Goal: Transaction & Acquisition: Purchase product/service

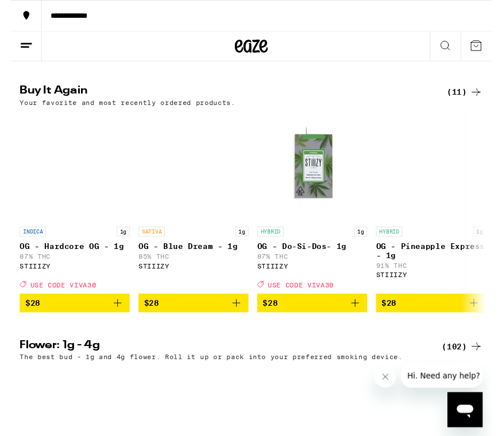
scroll to position [1144, 0]
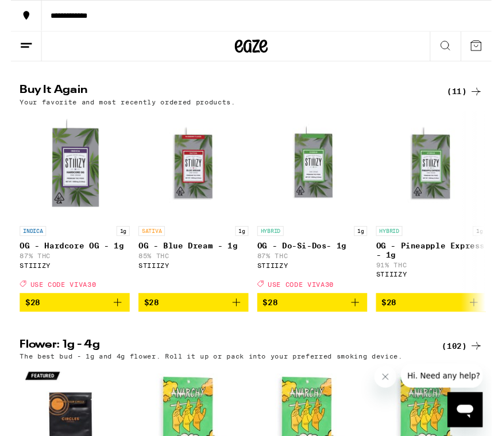
click at [354, 323] on icon "Add to bag" at bounding box center [360, 316] width 14 height 14
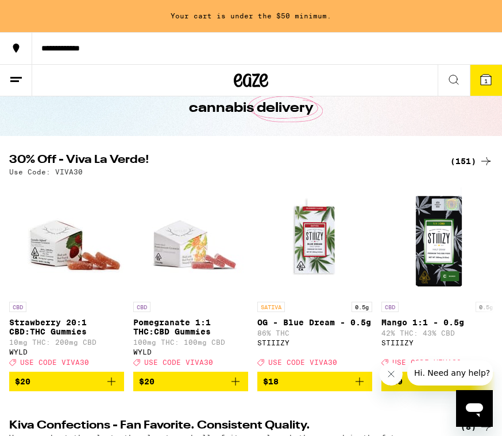
scroll to position [0, 0]
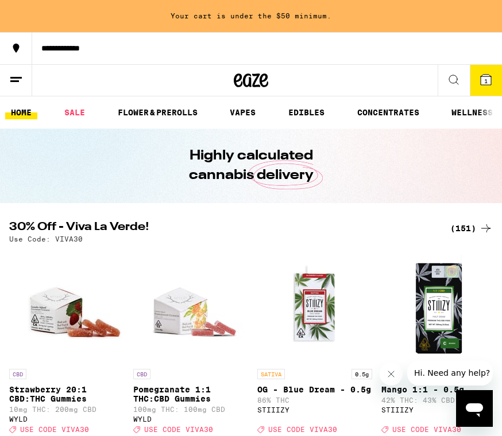
click at [456, 79] on icon at bounding box center [454, 80] width 14 height 14
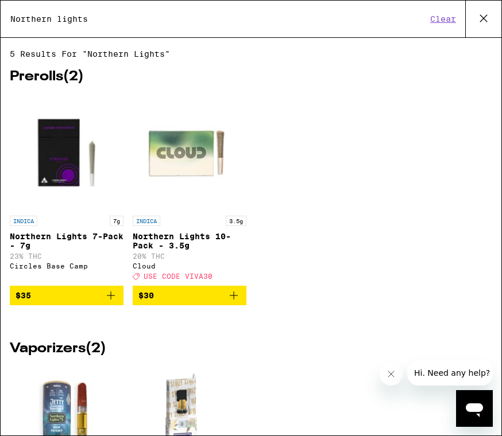
type input "Northern lights"
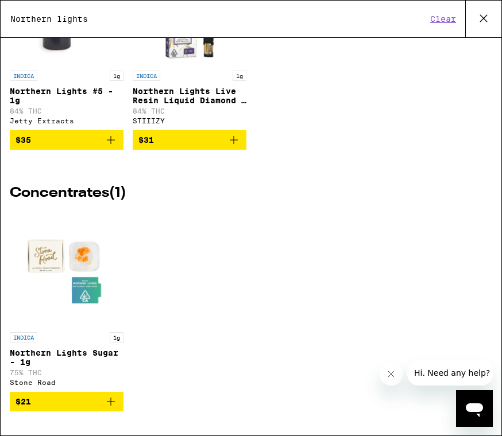
scroll to position [420, 0]
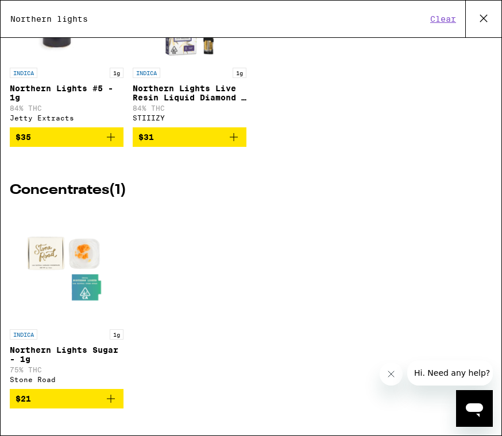
click at [239, 144] on icon "Add to bag" at bounding box center [234, 137] width 14 height 14
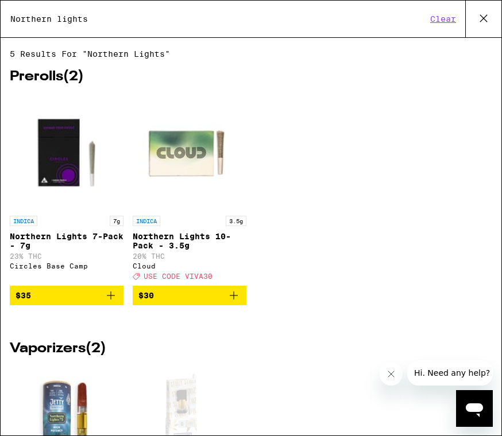
scroll to position [0, 0]
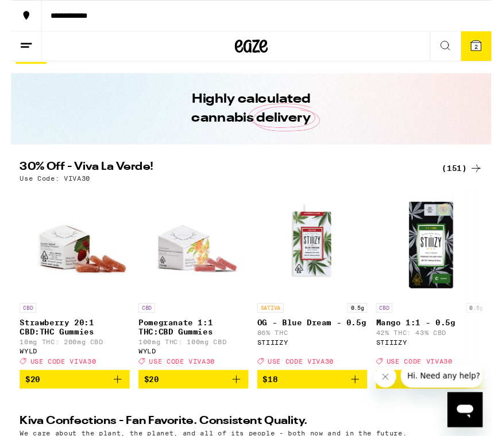
scroll to position [30, 0]
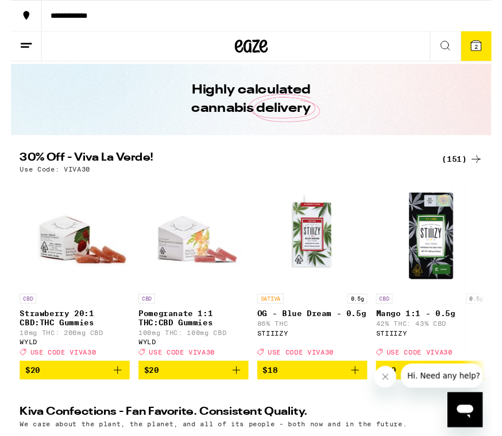
click at [358, 394] on icon "Add to bag" at bounding box center [360, 387] width 14 height 14
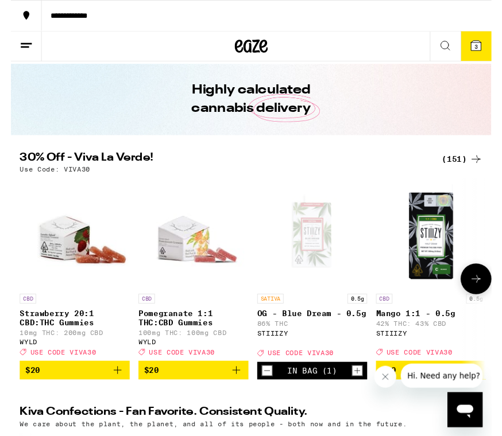
click at [490, 54] on icon at bounding box center [486, 48] width 14 height 14
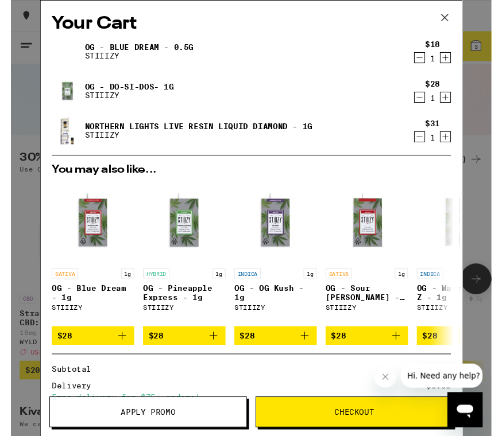
click at [425, 61] on icon "Decrement" at bounding box center [426, 60] width 10 height 14
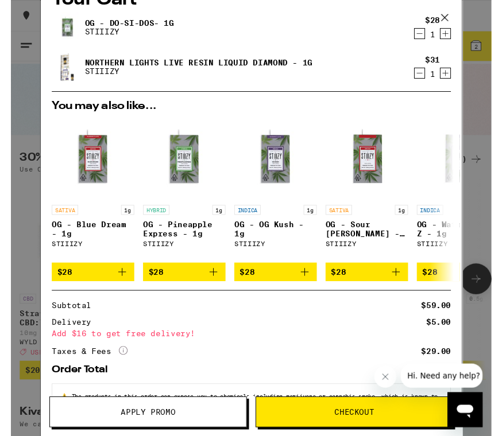
scroll to position [24, 0]
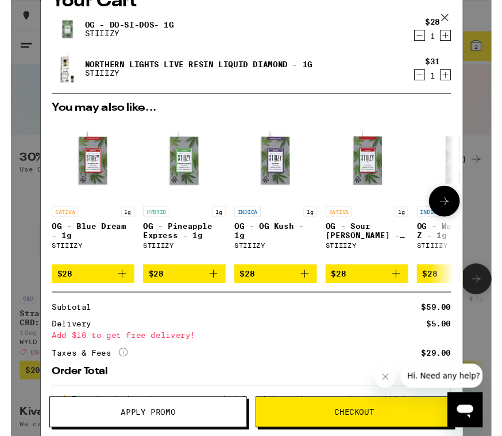
click at [121, 291] on icon "Add to bag" at bounding box center [116, 286] width 14 height 14
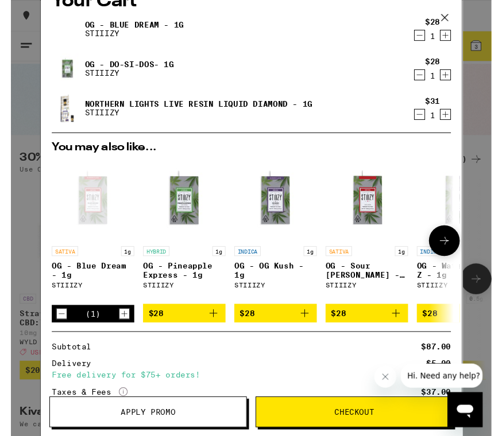
click at [178, 433] on span "Apply Promo" at bounding box center [143, 431] width 205 height 8
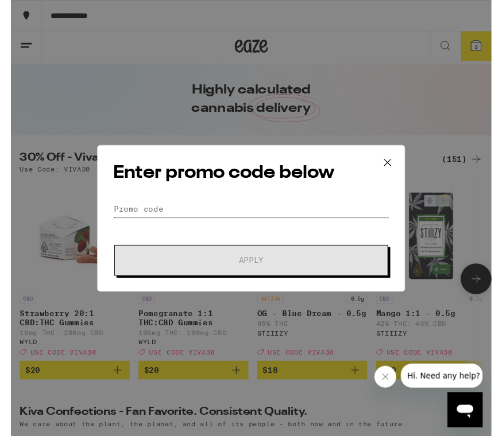
click at [149, 214] on input "Promo Code" at bounding box center [251, 218] width 288 height 17
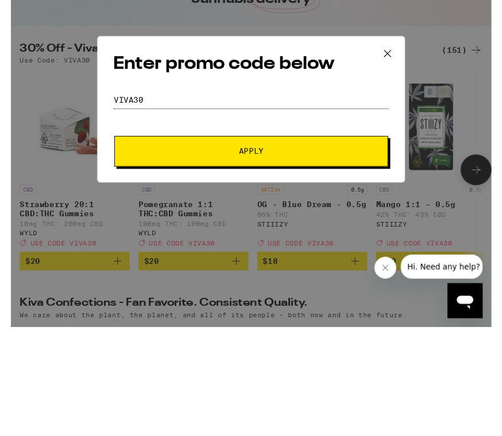
type input "VIVA30"
click at [309, 268] on span "Apply" at bounding box center [251, 272] width 207 height 8
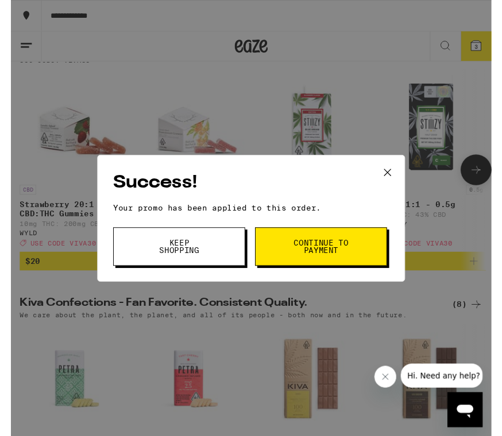
click at [335, 271] on button "Continue to payment" at bounding box center [324, 258] width 138 height 40
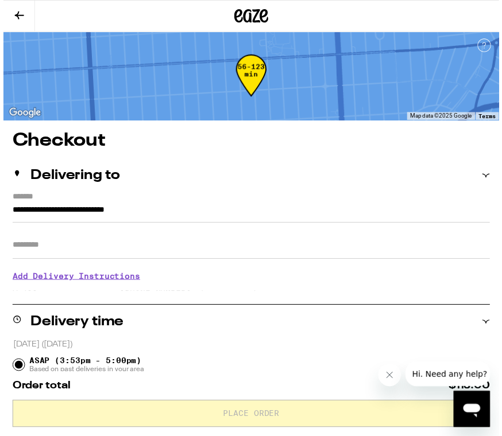
scroll to position [7, 0]
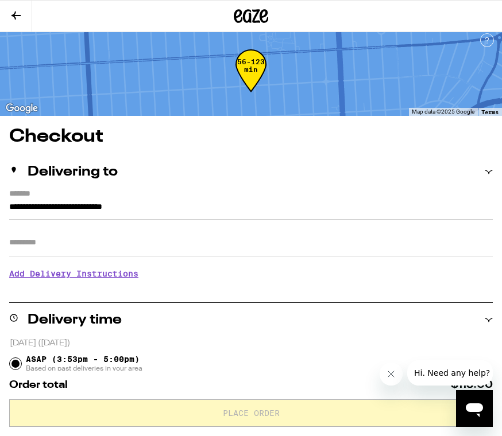
click at [21, 13] on icon at bounding box center [16, 16] width 14 height 14
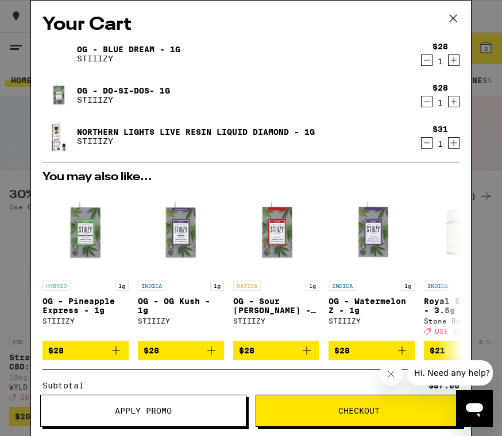
click at [184, 417] on button "Apply Promo" at bounding box center [143, 411] width 206 height 32
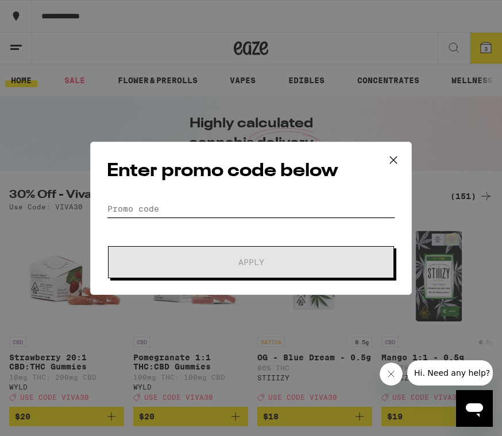
click at [142, 213] on input "Promo Code" at bounding box center [251, 208] width 288 height 17
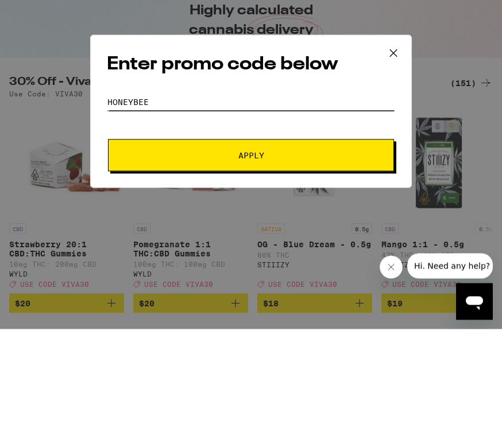
type input "HONEYBEE"
click at [298, 258] on span "Apply" at bounding box center [251, 262] width 207 height 8
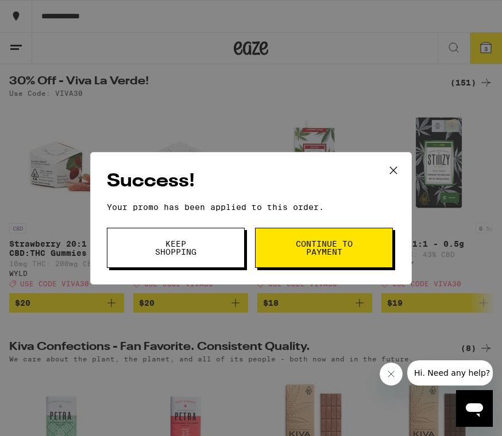
click at [343, 249] on span "Continue to payment" at bounding box center [324, 248] width 59 height 16
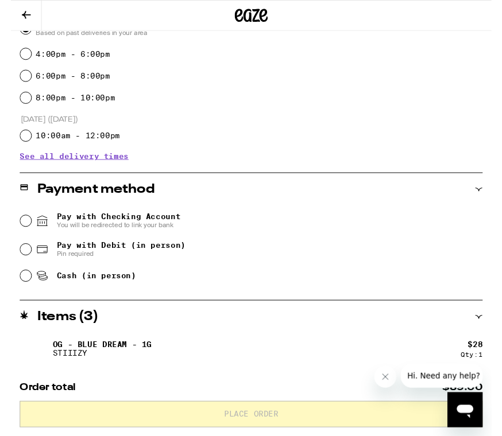
scroll to position [340, 0]
click at [13, 236] on input "Pay with Checking Account You will be redirected to link your bank" at bounding box center [15, 231] width 11 height 11
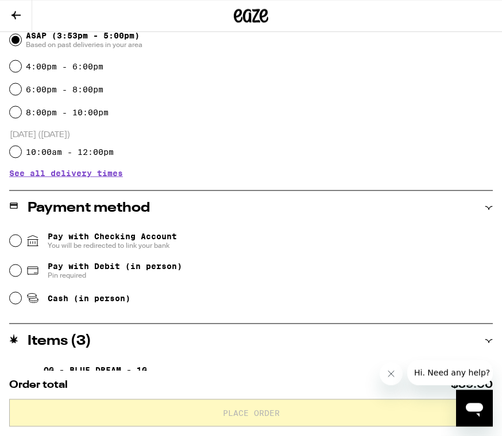
scroll to position [323, 0]
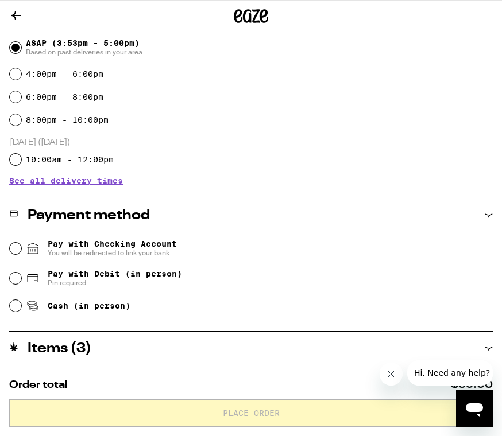
click at [20, 284] on input "Pay with Debit (in person) Pin required" at bounding box center [15, 278] width 11 height 11
radio input "true"
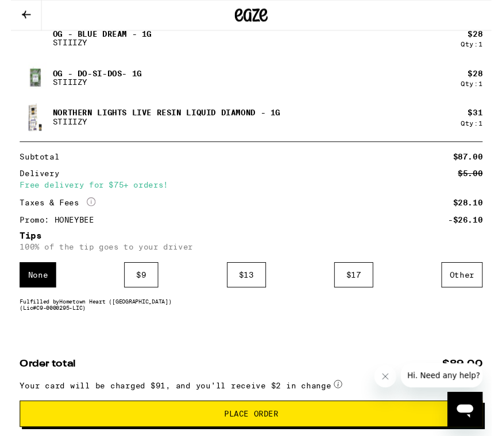
scroll to position [691, 0]
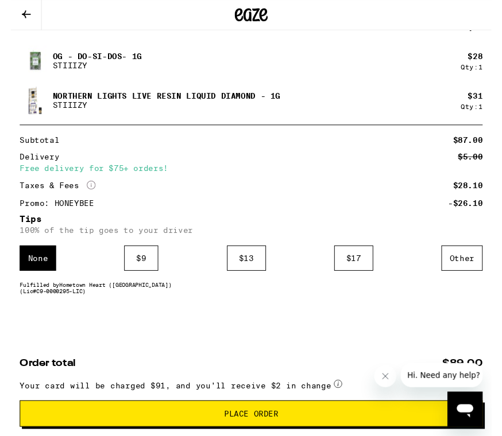
click at [257, 432] on span "Place Order" at bounding box center [251, 433] width 57 height 8
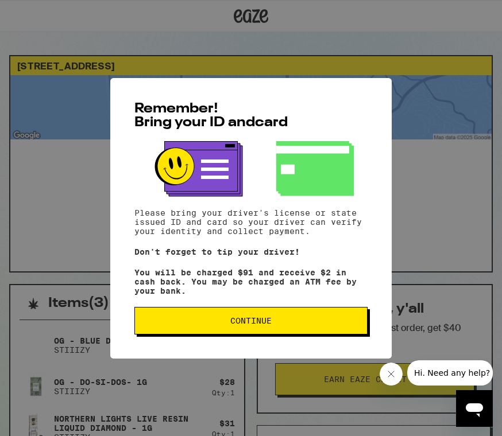
click at [284, 331] on button "Continue" at bounding box center [250, 321] width 233 height 28
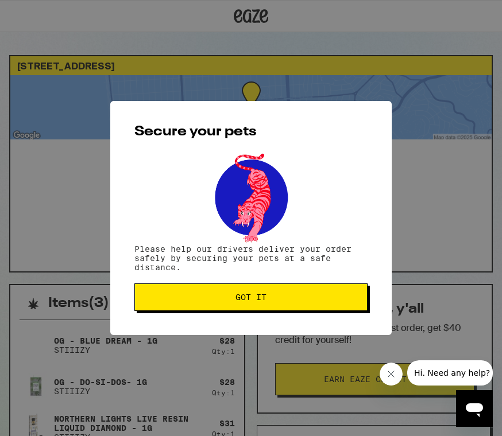
click at [292, 301] on span "Got it" at bounding box center [251, 297] width 214 height 8
